Goal: Task Accomplishment & Management: Use online tool/utility

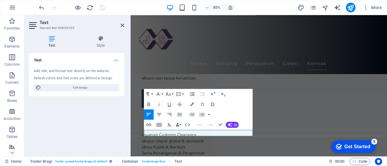
scroll to position [1582, 0]
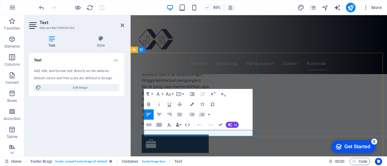
drag, startPoint x: 213, startPoint y: 154, endPoint x: 147, endPoint y: 155, distance: 65.9
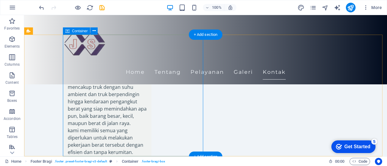
scroll to position [1635, 0]
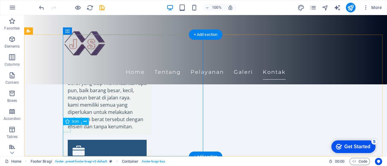
click at [74, 123] on span "Icon" at bounding box center [75, 122] width 7 height 4
select select "xMidYMid"
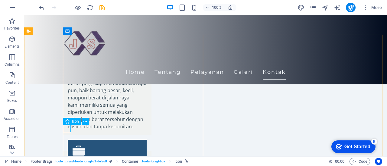
select select "px"
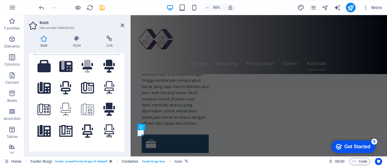
scroll to position [0, 0]
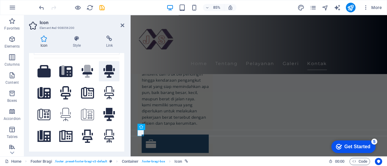
type input "office"
click at [103, 70] on icon at bounding box center [108, 71] width 11 height 13
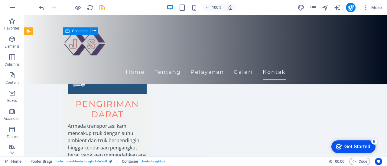
scroll to position [1635, 0]
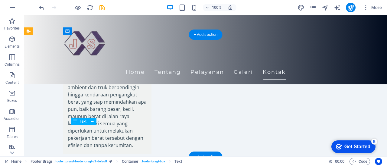
scroll to position [1582, 0]
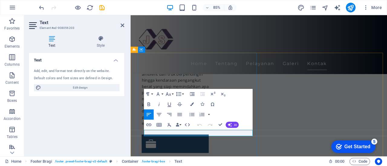
drag, startPoint x: 185, startPoint y: 155, endPoint x: 148, endPoint y: 155, distance: 37.2
click at [166, 106] on icon "button" at bounding box center [169, 104] width 6 height 6
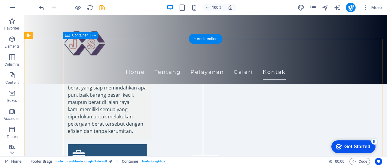
scroll to position [1635, 0]
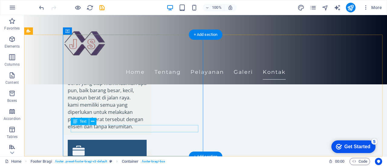
click at [92, 119] on icon at bounding box center [92, 122] width 3 height 6
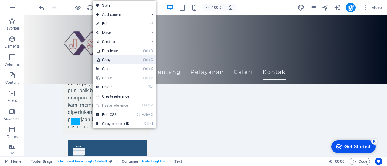
click at [110, 60] on link "Ctrl C Copy" at bounding box center [112, 60] width 40 height 9
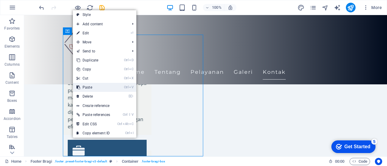
click at [92, 89] on link "Ctrl V Paste" at bounding box center [93, 87] width 41 height 9
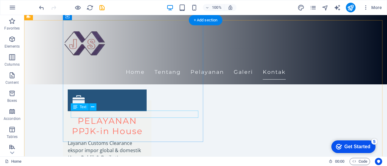
scroll to position [1718, 0]
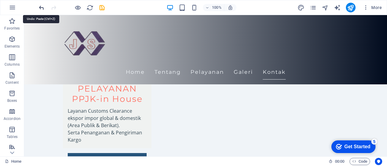
click at [42, 8] on icon "undo" at bounding box center [41, 7] width 7 height 7
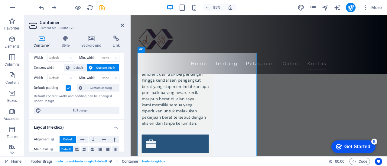
scroll to position [0, 0]
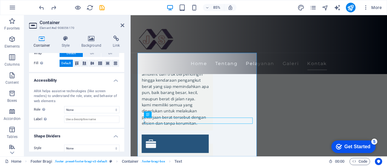
scroll to position [145, 0]
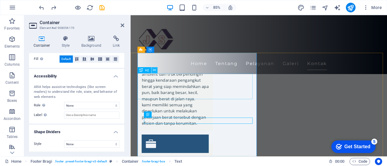
click at [154, 70] on icon at bounding box center [154, 70] width 3 height 5
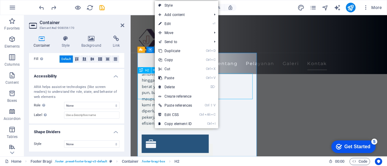
click at [147, 72] on div "H2" at bounding box center [144, 70] width 14 height 6
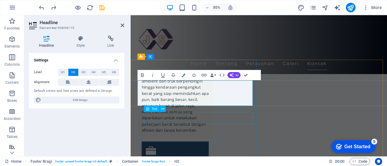
scroll to position [1582, 0]
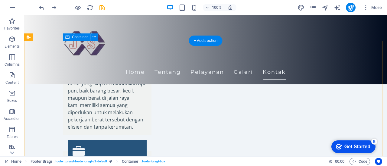
scroll to position [1635, 0]
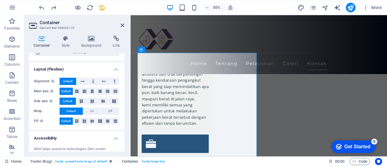
scroll to position [91, 0]
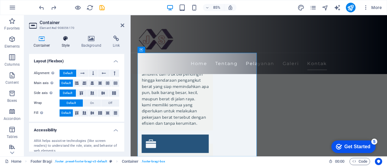
click at [67, 42] on h4 "Style" at bounding box center [67, 42] width 20 height 13
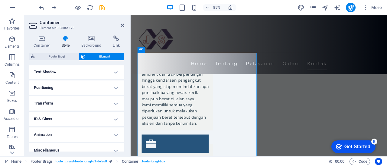
scroll to position [169, 0]
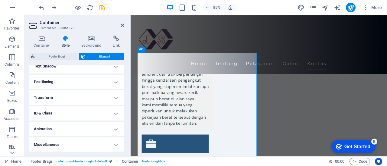
click at [67, 37] on icon at bounding box center [65, 39] width 17 height 6
click at [102, 55] on span "Element" at bounding box center [104, 56] width 35 height 7
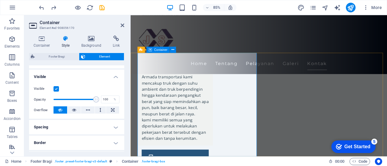
scroll to position [1582, 0]
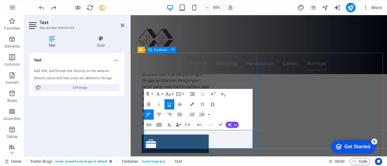
drag, startPoint x: 191, startPoint y: 170, endPoint x: 146, endPoint y: 162, distance: 46.2
click at [169, 103] on icon "button" at bounding box center [169, 104] width 6 height 6
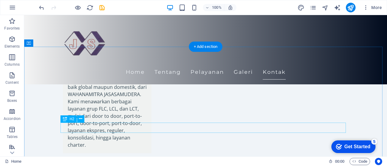
scroll to position [1508, 0]
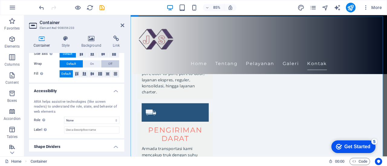
scroll to position [135, 0]
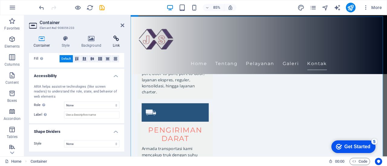
click at [117, 40] on icon at bounding box center [116, 39] width 16 height 6
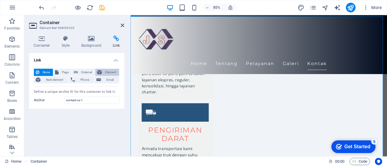
click at [112, 72] on span "Element" at bounding box center [111, 72] width 14 height 7
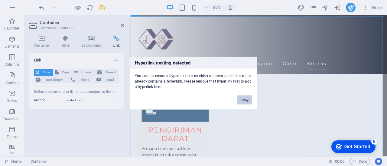
click at [245, 101] on button "Okay" at bounding box center [244, 99] width 15 height 9
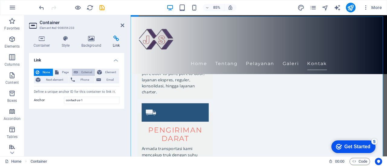
click at [89, 73] on span "External" at bounding box center [86, 72] width 13 height 7
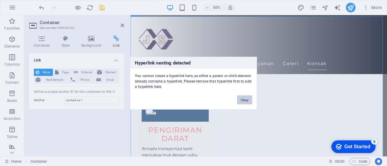
click at [242, 99] on button "Okay" at bounding box center [244, 99] width 15 height 9
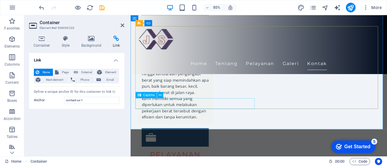
scroll to position [1601, 0]
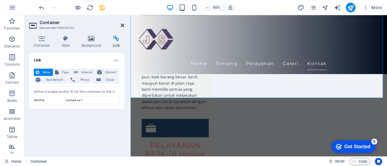
click at [121, 26] on icon at bounding box center [123, 25] width 4 height 5
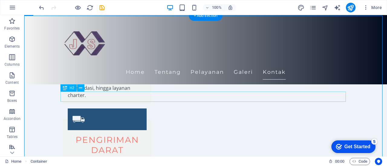
scroll to position [1508, 0]
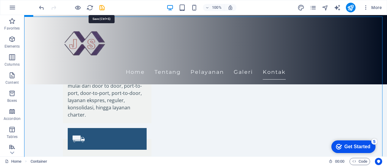
drag, startPoint x: 102, startPoint y: 4, endPoint x: 103, endPoint y: 8, distance: 3.8
click at [102, 5] on icon "save" at bounding box center [101, 7] width 7 height 7
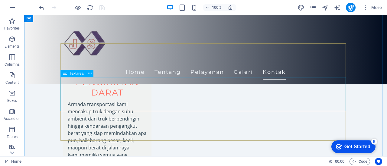
scroll to position [1598, 0]
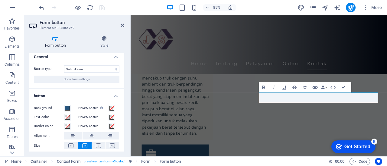
scroll to position [0, 0]
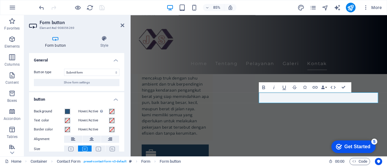
click at [117, 60] on h4 "General" at bounding box center [76, 58] width 95 height 11
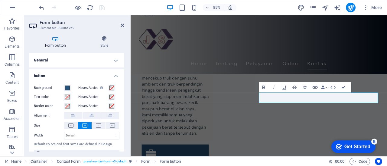
click at [112, 60] on h4 "General" at bounding box center [76, 60] width 95 height 15
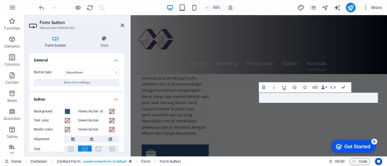
scroll to position [33, 0]
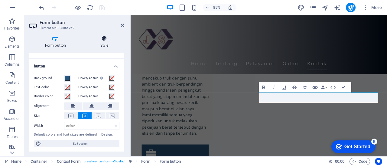
click at [106, 39] on icon at bounding box center [104, 39] width 40 height 6
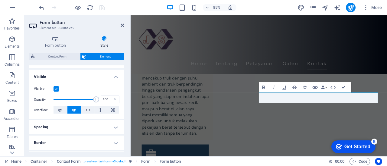
scroll to position [0, 0]
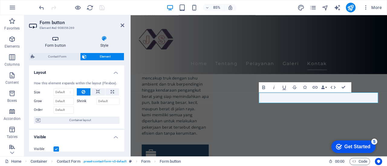
click at [56, 42] on h4 "Form button" at bounding box center [56, 42] width 55 height 13
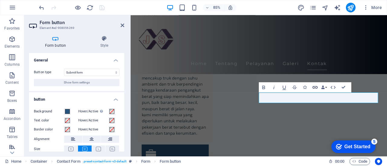
click at [317, 88] on icon "button" at bounding box center [315, 87] width 6 height 6
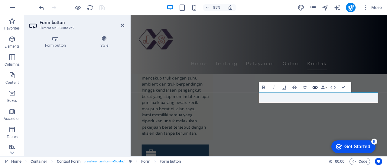
click at [316, 85] on icon "button" at bounding box center [315, 87] width 6 height 6
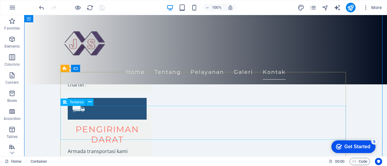
scroll to position [1598, 0]
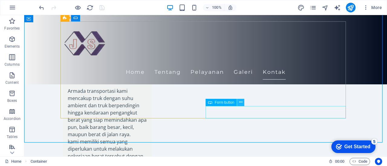
click at [240, 102] on icon at bounding box center [240, 102] width 3 height 6
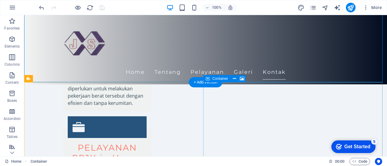
scroll to position [1538, 0]
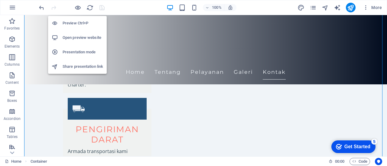
click at [81, 37] on h6 "Open preview website" at bounding box center [83, 37] width 40 height 7
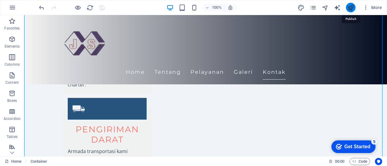
click at [348, 8] on icon "publish" at bounding box center [350, 7] width 7 height 7
